Goal: Information Seeking & Learning: Check status

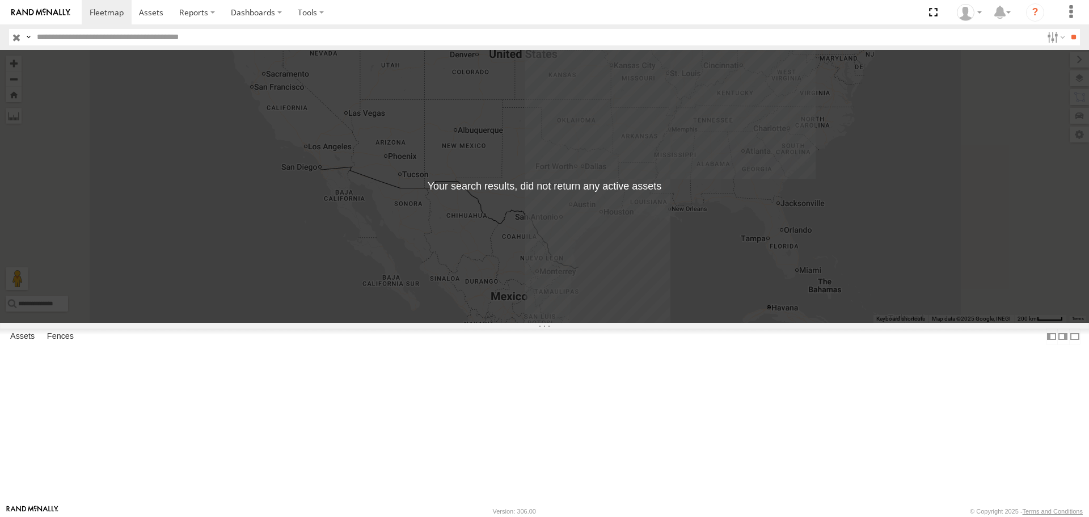
click at [121, 32] on input "text" at bounding box center [537, 37] width 1010 height 16
click at [1067, 29] on input "**" at bounding box center [1073, 37] width 13 height 16
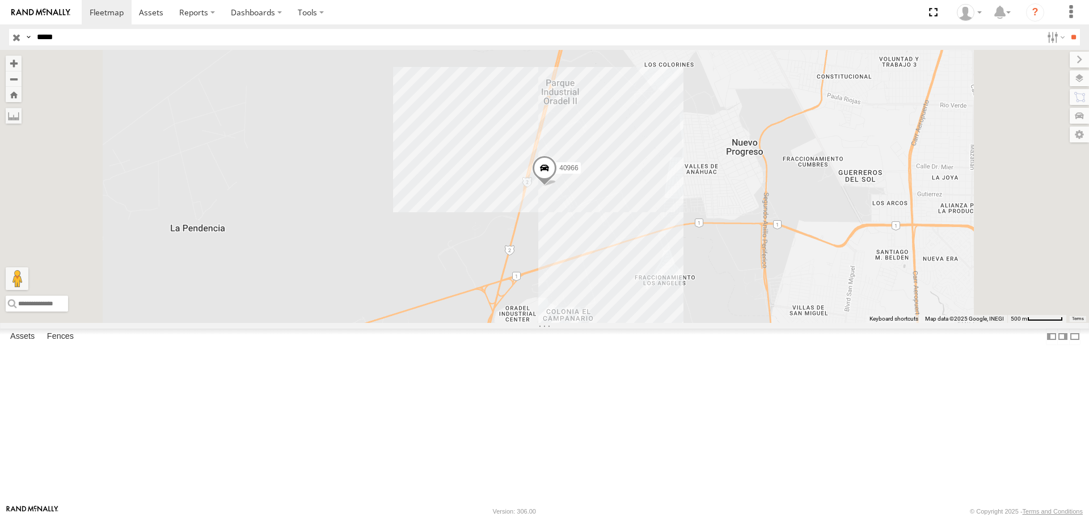
click at [557, 187] on span at bounding box center [544, 171] width 25 height 31
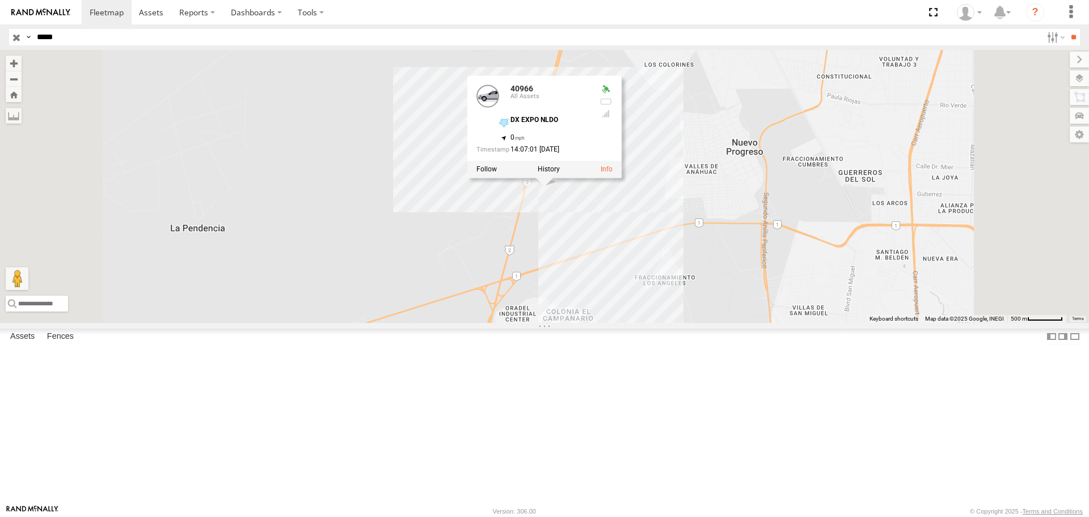
click at [734, 293] on div "40966 40966 All Assets DX EXPO NLDO 27.49228 , -99.62306 0 14:07:01 [DATE]" at bounding box center [544, 186] width 1089 height 272
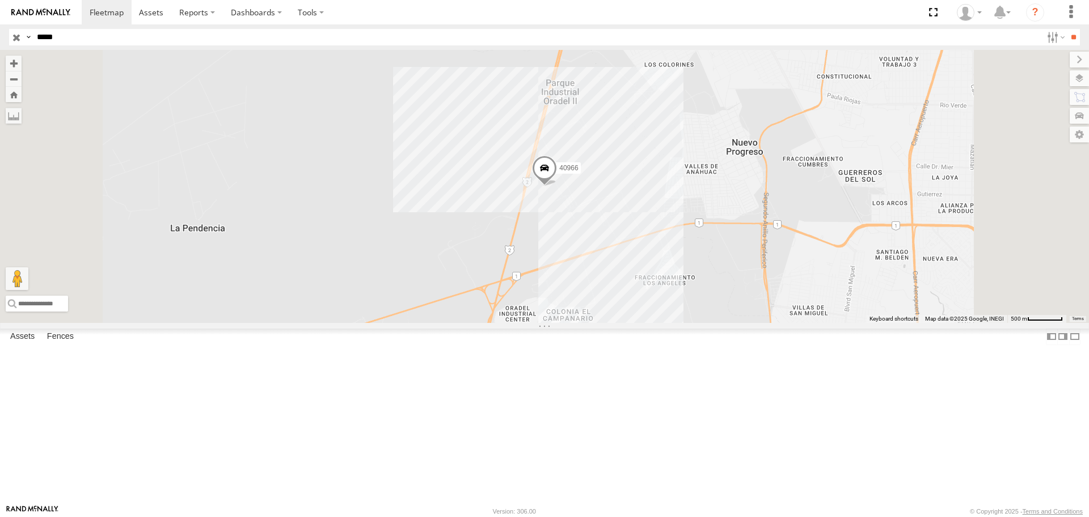
drag, startPoint x: 103, startPoint y: 42, endPoint x: 0, endPoint y: 40, distance: 102.7
click at [0, 40] on header "Search Query Asset ID Asset Label Registration Manufacturer Model VIN Job ID" at bounding box center [544, 37] width 1089 height 26
type input "****"
click at [1067, 29] on input "**" at bounding box center [1073, 37] width 13 height 16
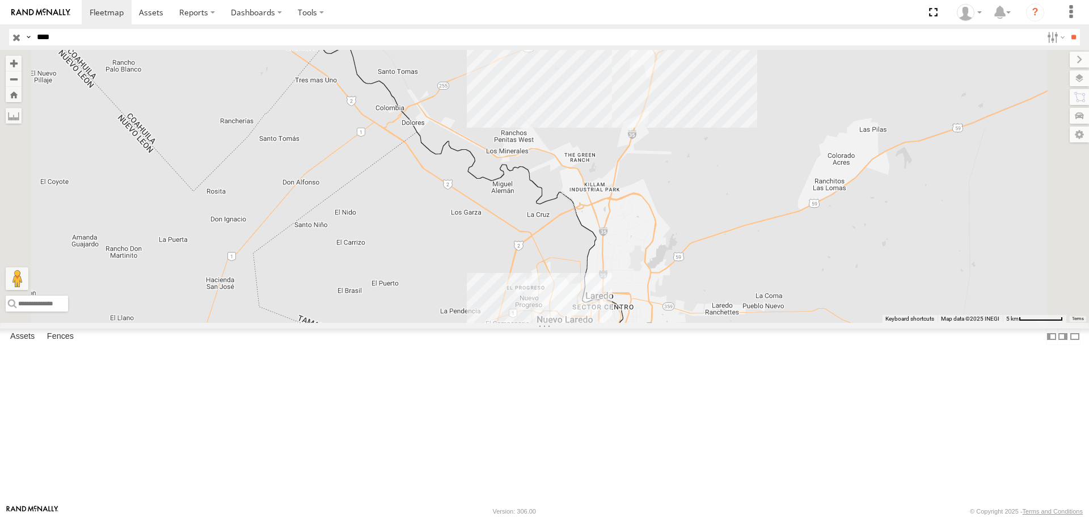
click at [499, 359] on span at bounding box center [486, 344] width 25 height 31
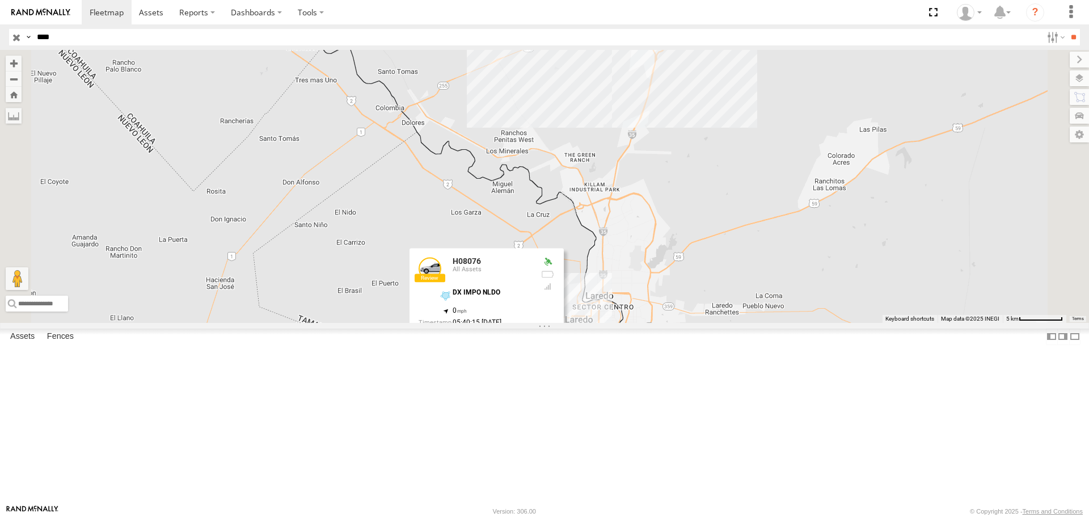
click at [0, 0] on div "4903" at bounding box center [0, 0] width 0 height 0
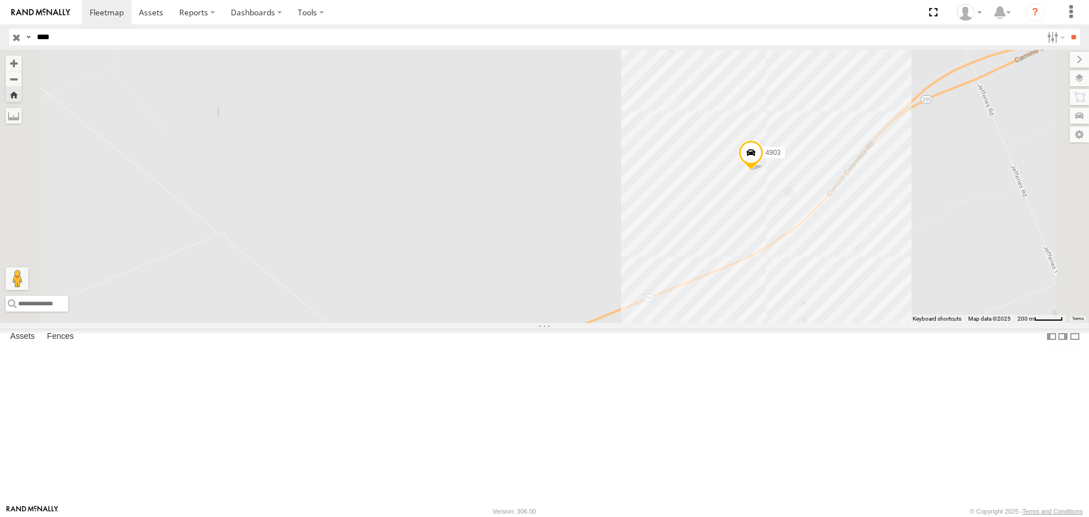
click at [914, 272] on div "4903" at bounding box center [544, 186] width 1089 height 272
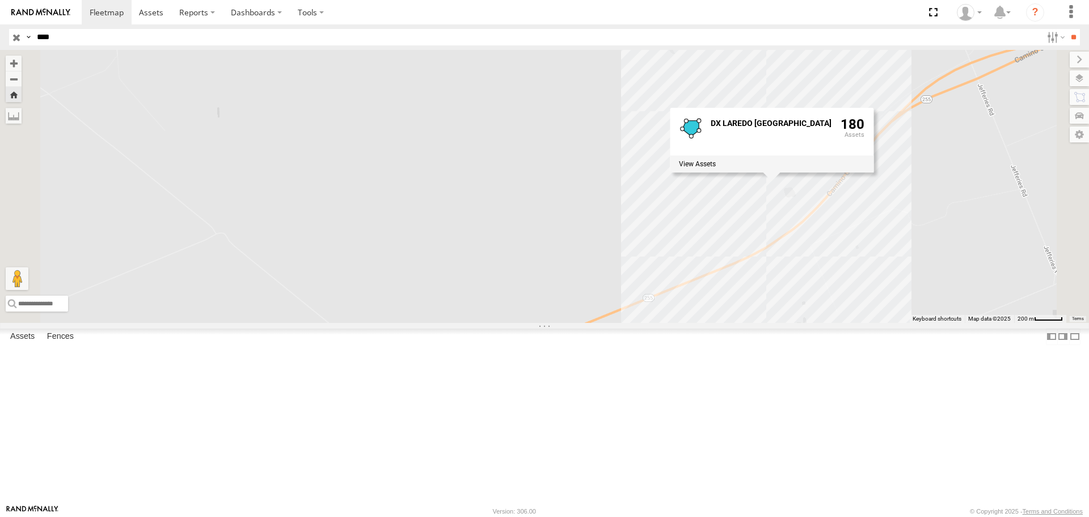
click at [874, 173] on div "DX LAREDO [GEOGRAPHIC_DATA] 180" at bounding box center [772, 140] width 204 height 65
click at [988, 321] on div "4903 DX LAREDO [GEOGRAPHIC_DATA] 180" at bounding box center [544, 186] width 1089 height 272
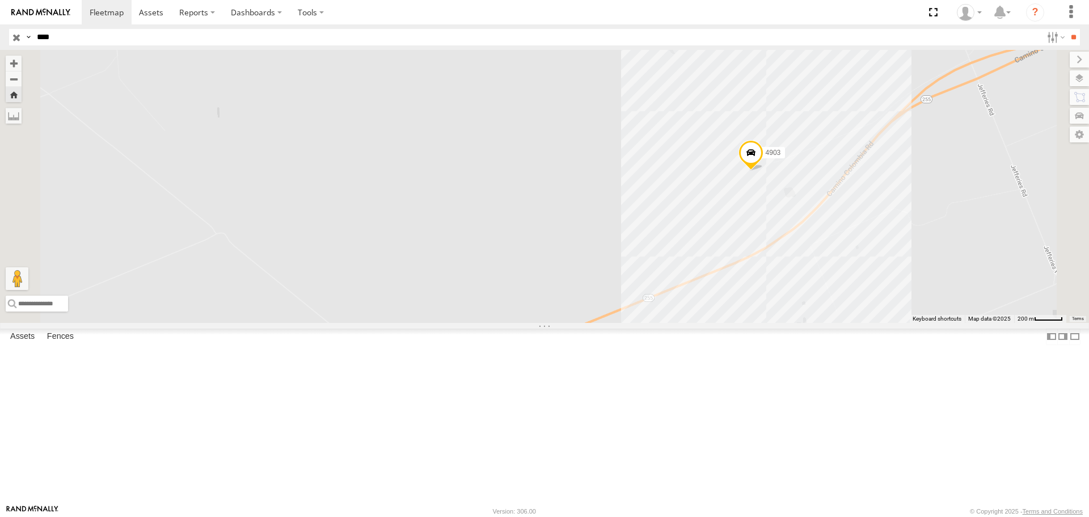
click at [764, 171] on span at bounding box center [751, 155] width 25 height 31
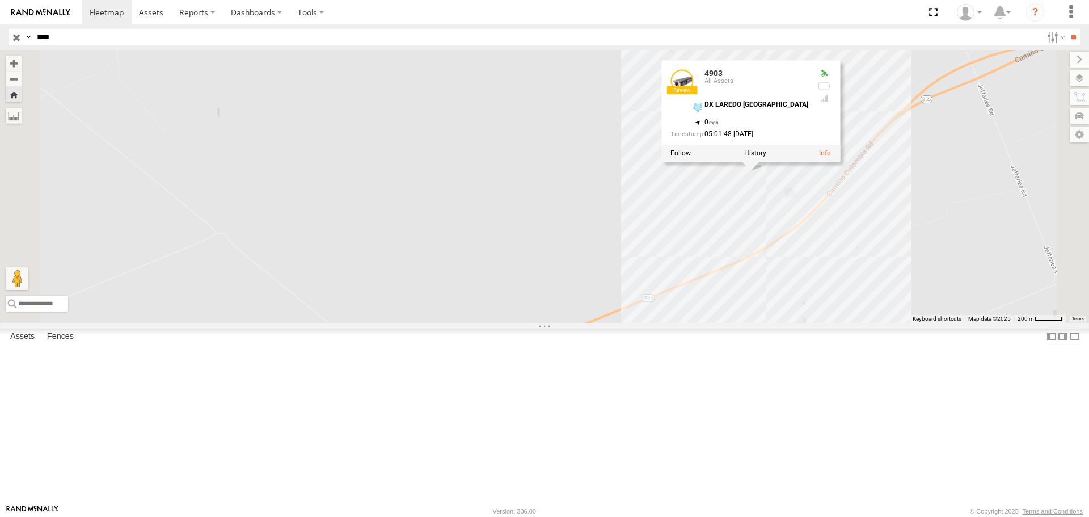
click at [1078, 322] on div "4903 4903 All Assets DX [GEOGRAPHIC_DATA] [GEOGRAPHIC_DATA] 27.80595 , -99.5043…" at bounding box center [544, 186] width 1089 height 272
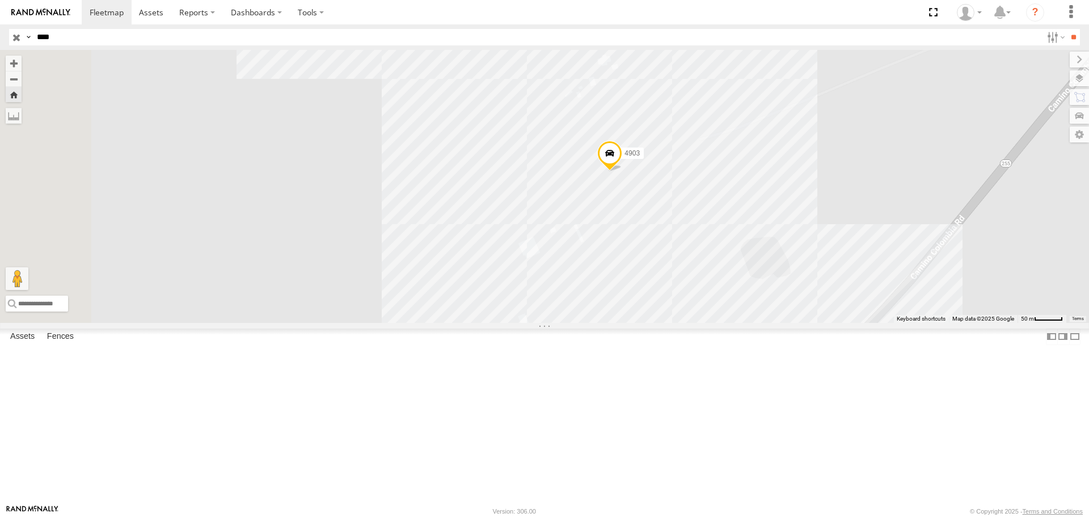
drag, startPoint x: 742, startPoint y: 304, endPoint x: 860, endPoint y: 349, distance: 126.5
click at [861, 322] on div "4903" at bounding box center [544, 186] width 1089 height 272
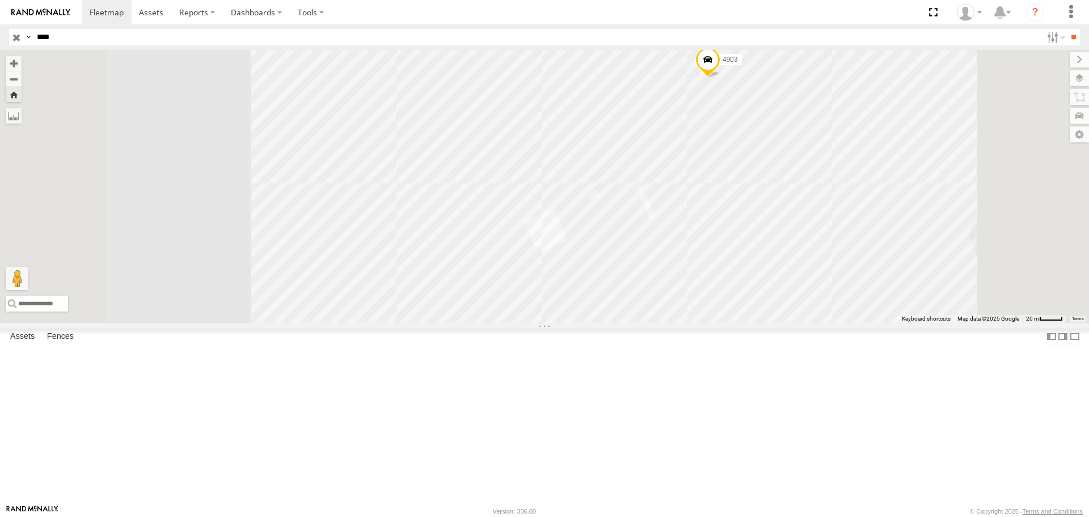
drag, startPoint x: 924, startPoint y: 368, endPoint x: 904, endPoint y: 195, distance: 174.2
click at [904, 196] on div "4903" at bounding box center [544, 186] width 1089 height 272
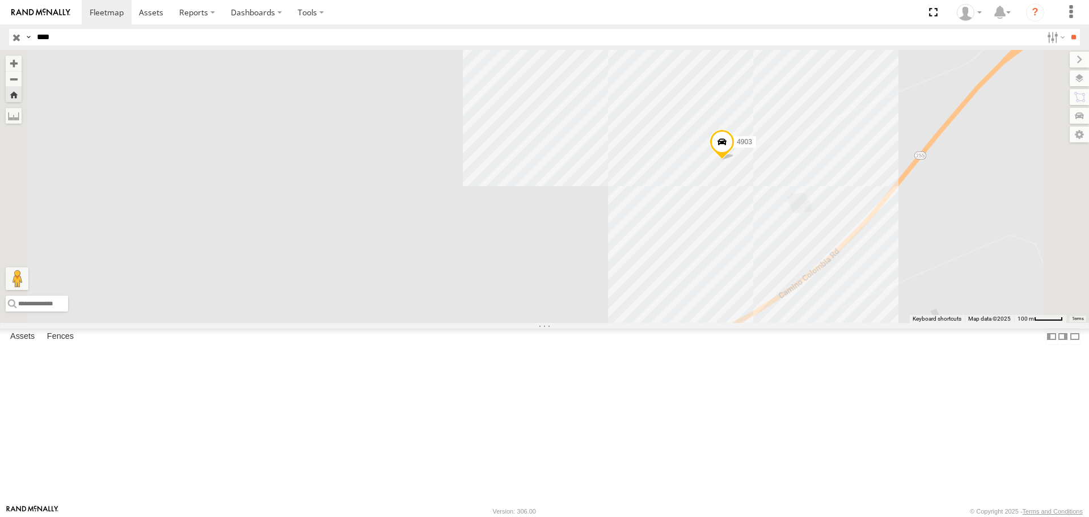
drag, startPoint x: 984, startPoint y: 340, endPoint x: 904, endPoint y: 360, distance: 82.4
click at [904, 322] on div "4903" at bounding box center [544, 186] width 1089 height 272
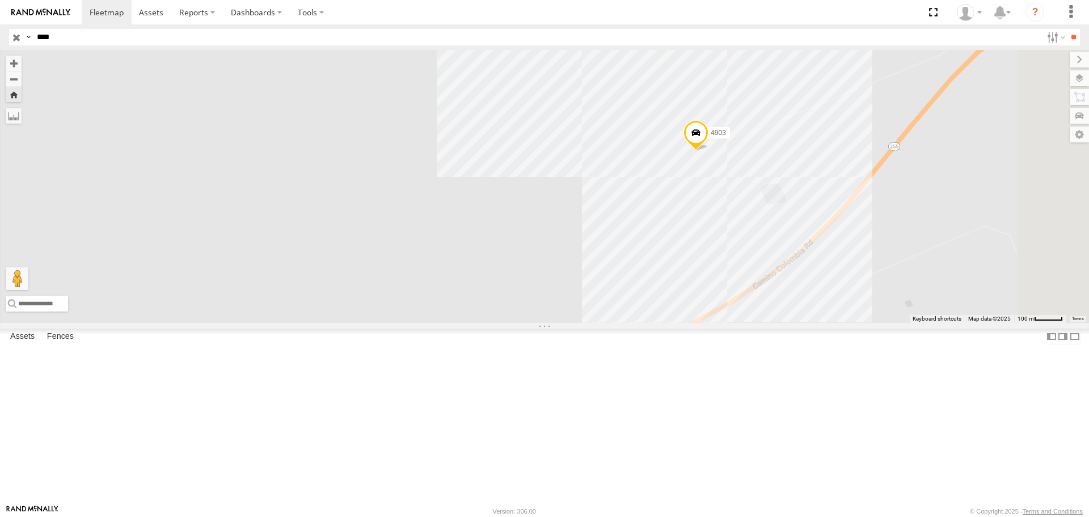
click at [844, 322] on div "4903" at bounding box center [544, 186] width 1089 height 272
